Goal: Information Seeking & Learning: Check status

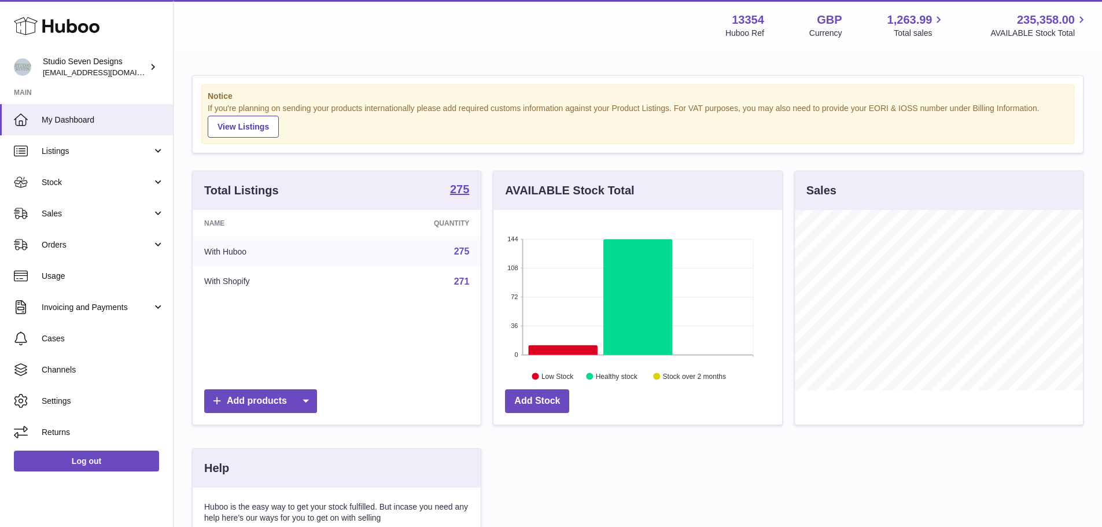
scroll to position [181, 292]
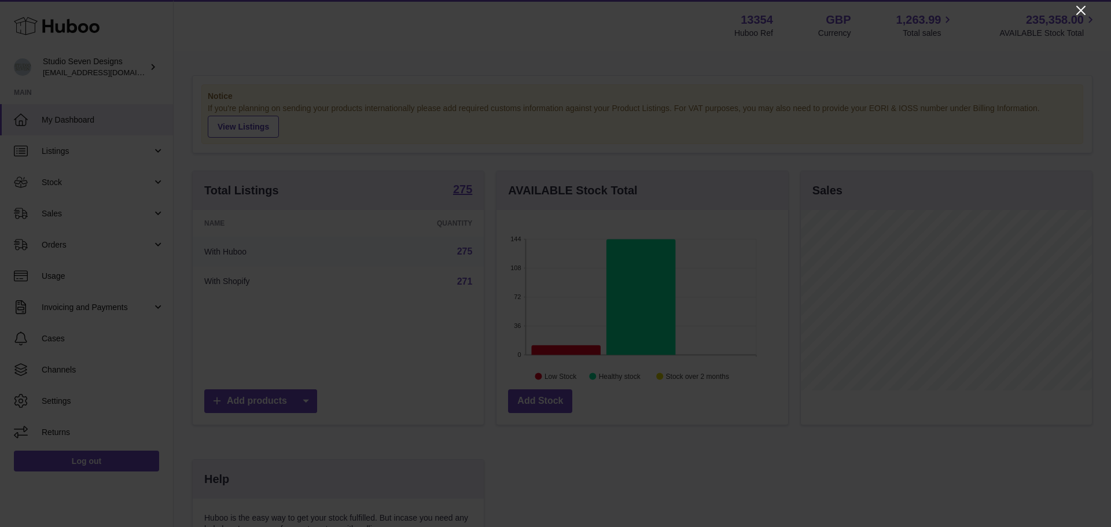
click at [1083, 6] on icon "Close" at bounding box center [1081, 10] width 14 height 14
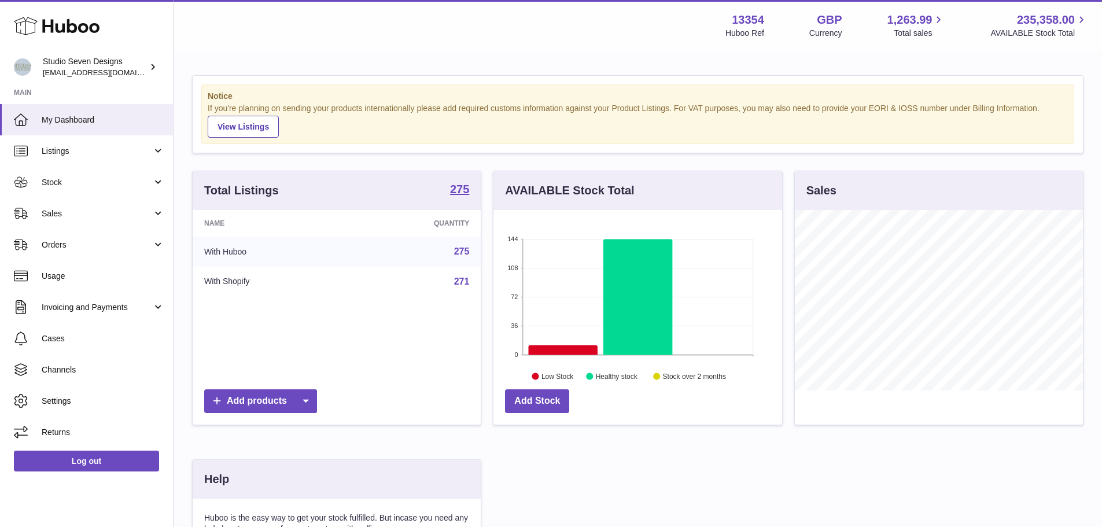
scroll to position [578500, 578393]
click at [102, 214] on span "Sales" at bounding box center [97, 213] width 111 height 11
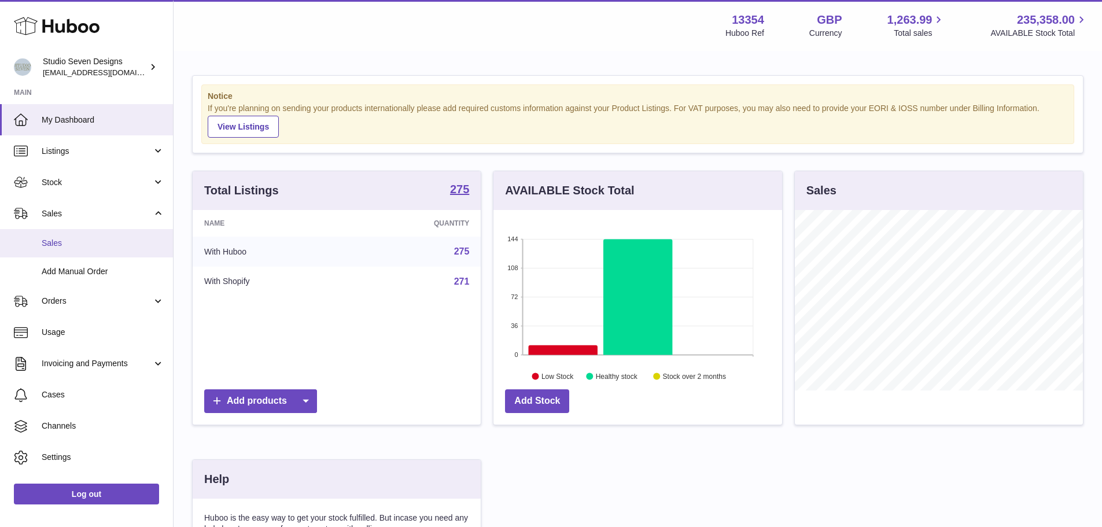
click at [73, 246] on span "Sales" at bounding box center [103, 243] width 123 height 11
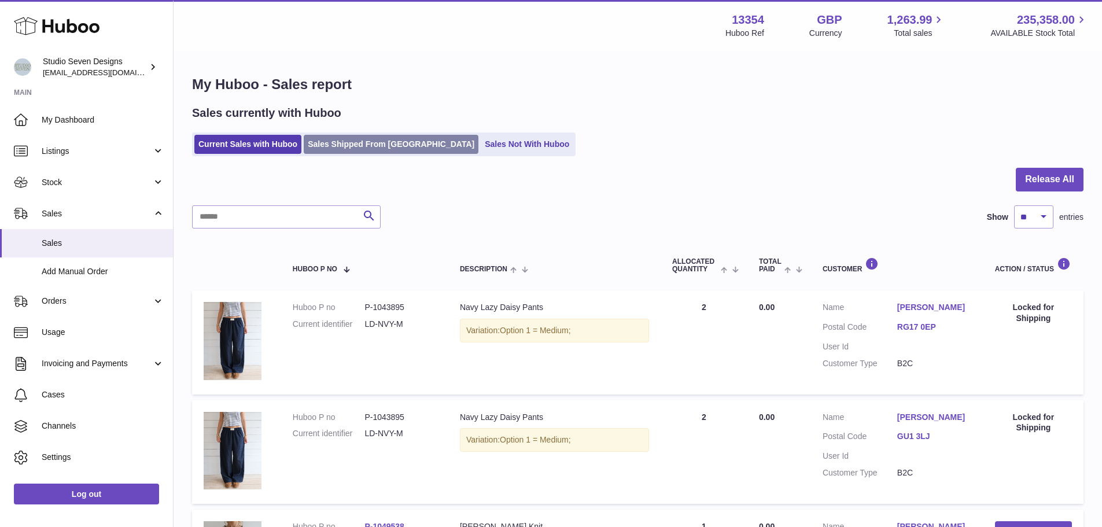
click at [352, 142] on link "Sales Shipped From Huboo" at bounding box center [391, 144] width 175 height 19
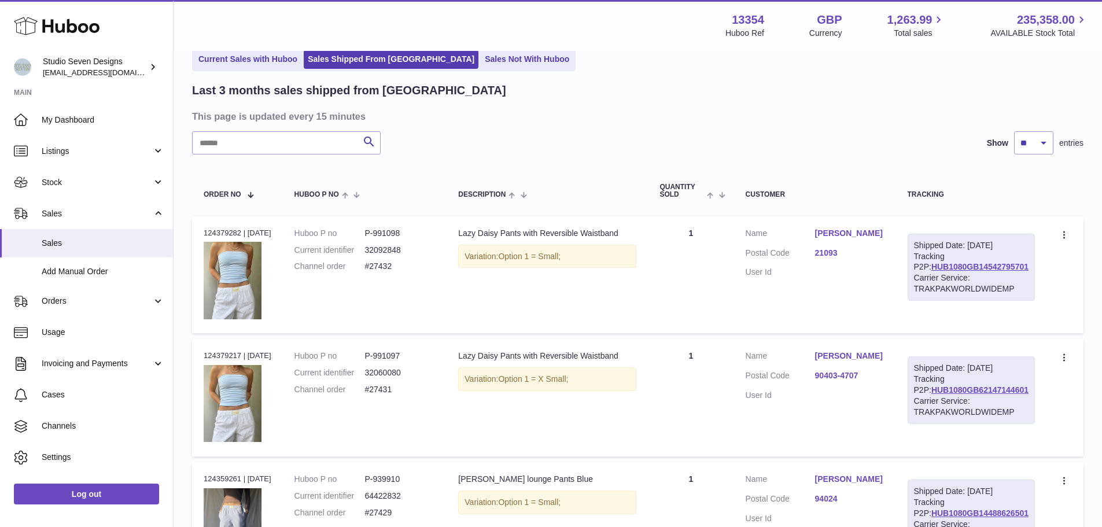
drag, startPoint x: 675, startPoint y: 190, endPoint x: 674, endPoint y: 205, distance: 15.7
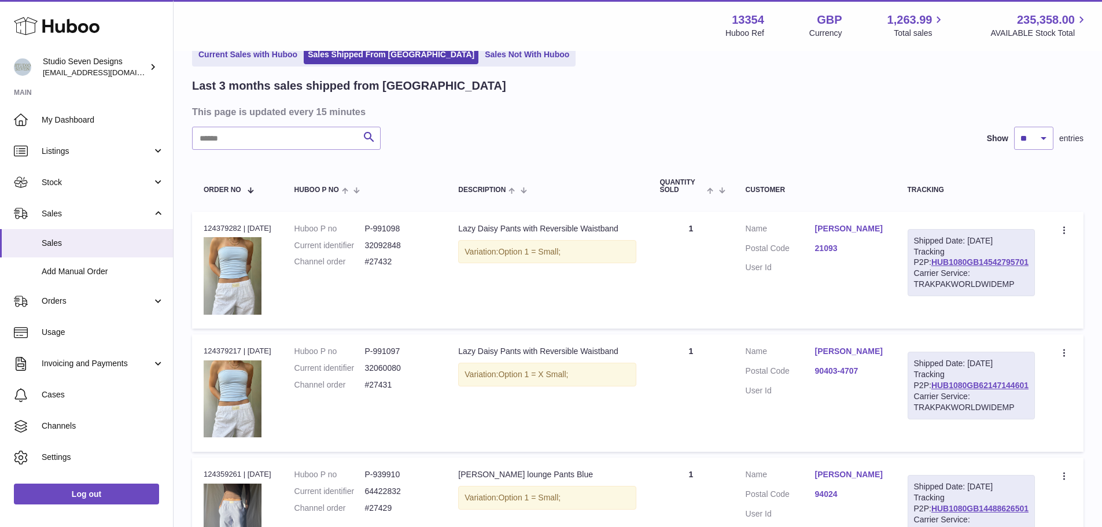
scroll to position [12, 0]
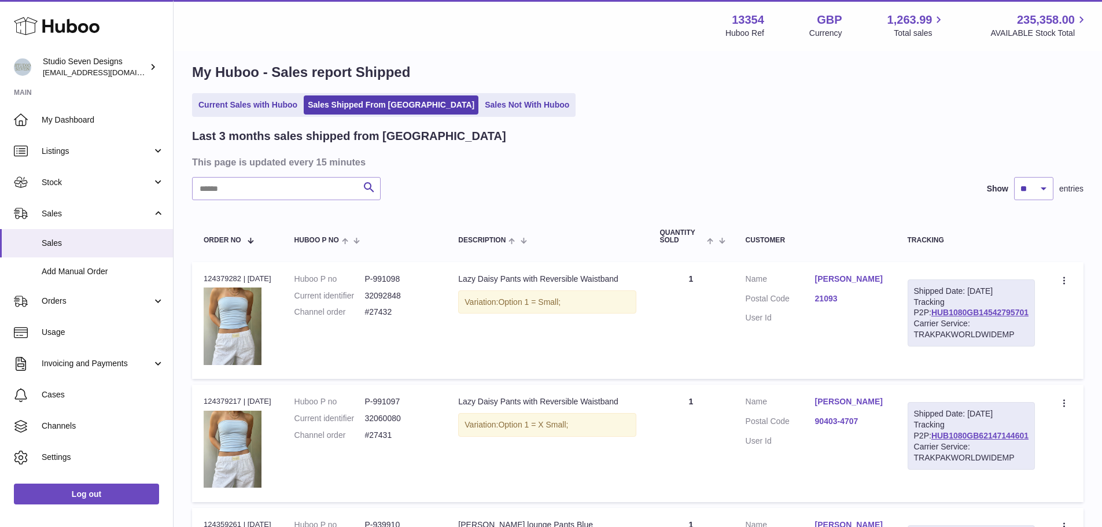
click at [680, 198] on div "Search Show ** ** ** entries" at bounding box center [638, 188] width 892 height 23
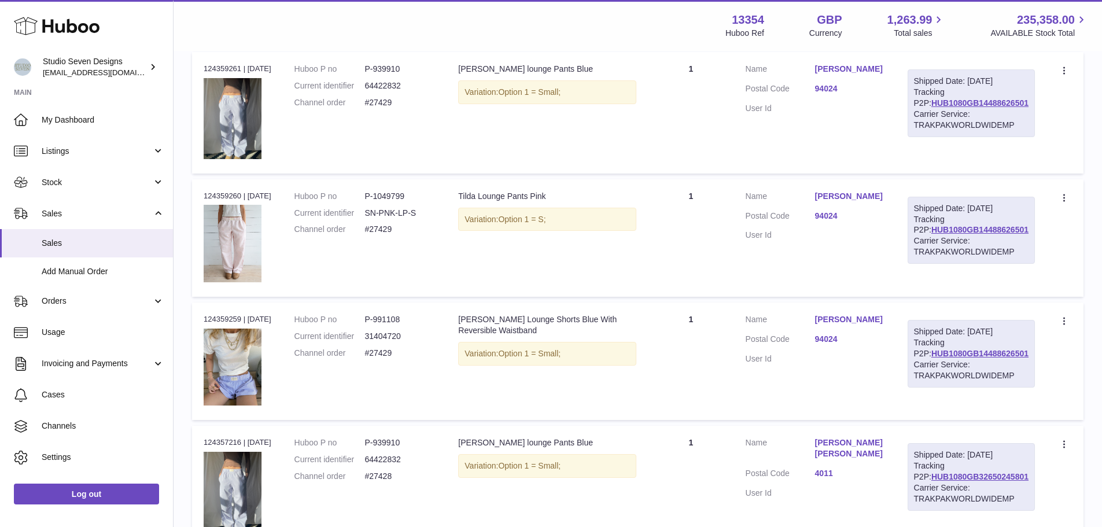
scroll to position [475, 0]
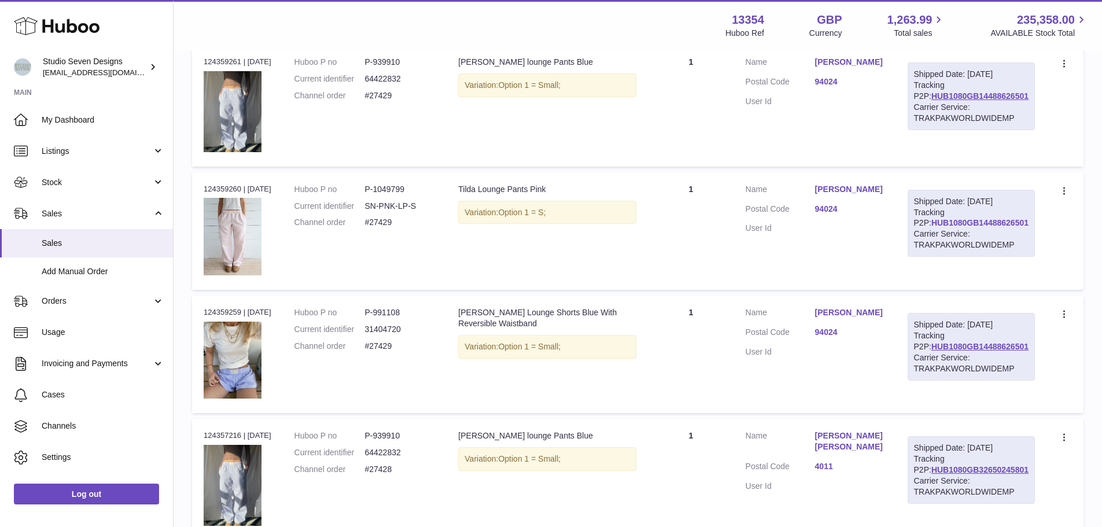
click at [1005, 227] on link "HUB1080GB14488626501" at bounding box center [980, 222] width 97 height 9
click at [70, 149] on span "Listings" at bounding box center [97, 151] width 111 height 11
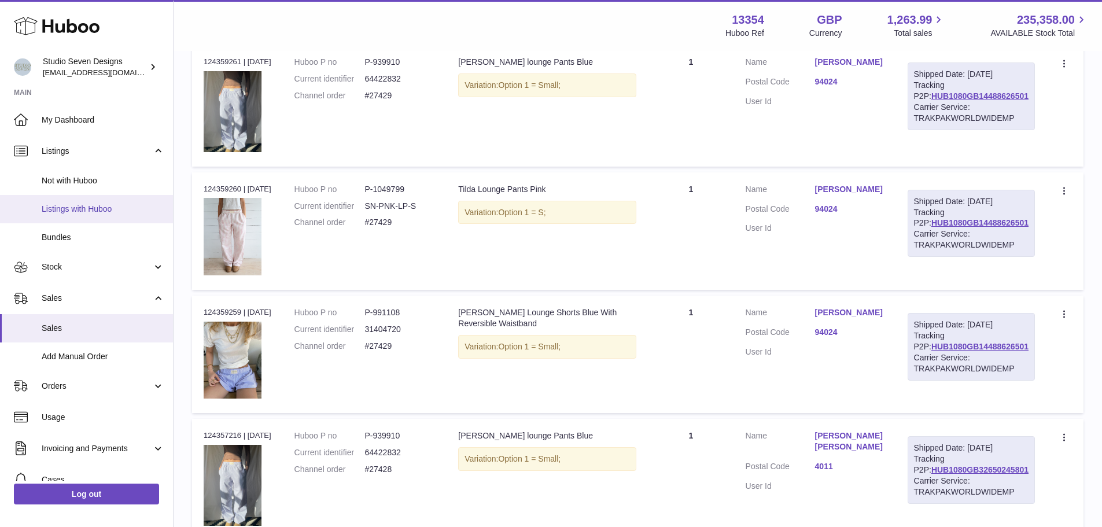
click at [69, 209] on span "Listings with Huboo" at bounding box center [103, 209] width 123 height 11
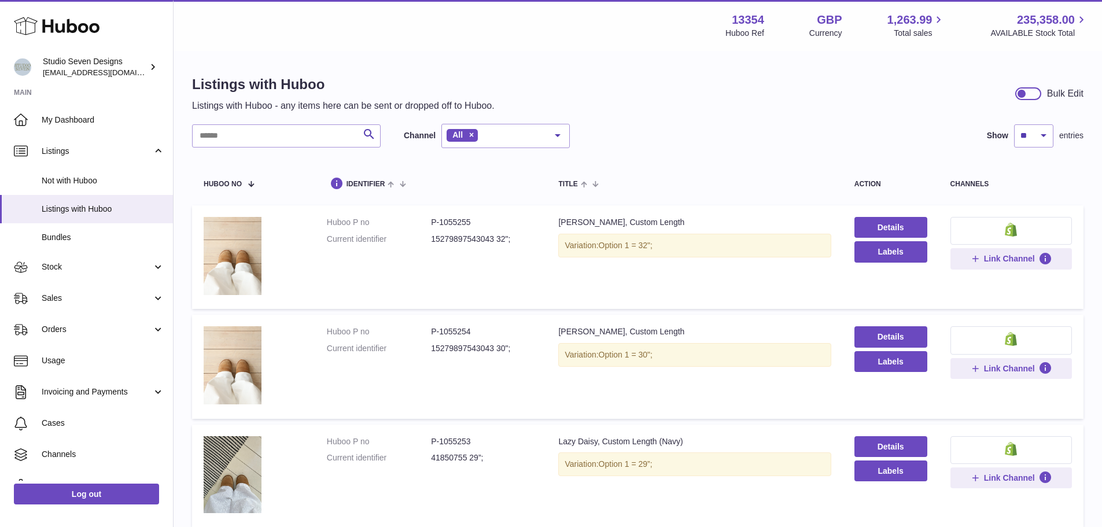
click at [533, 138] on div "All" at bounding box center [506, 136] width 128 height 24
click at [660, 144] on div "Search Channel All All eBay Amazon Shopify Woocommerce Etsy No elements found. …" at bounding box center [638, 136] width 892 height 24
click at [87, 275] on link "Stock" at bounding box center [86, 267] width 173 height 31
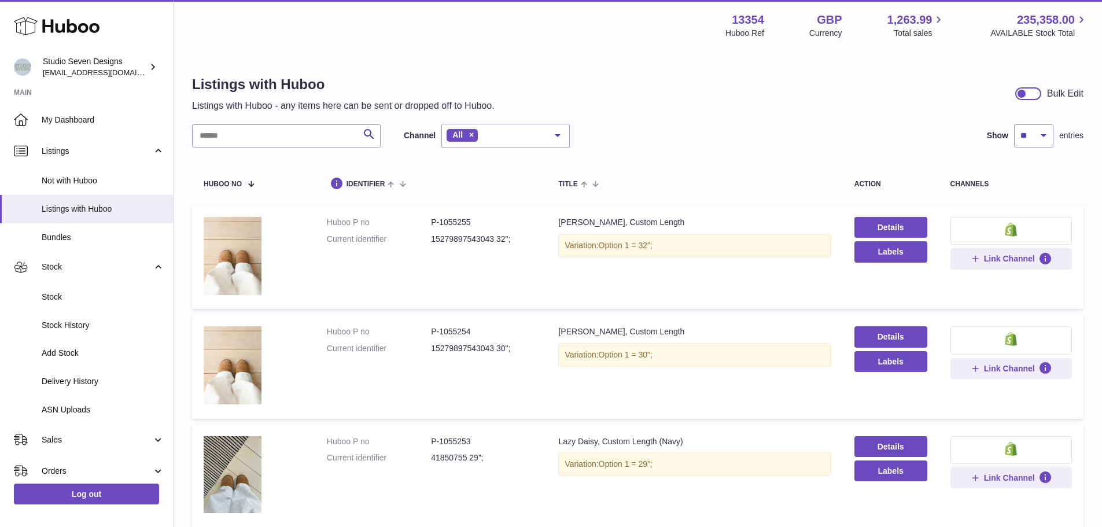
click at [748, 19] on strong "13354" at bounding box center [748, 20] width 32 height 16
copy strong "13354"
